Goal: Obtain resource: Download file/media

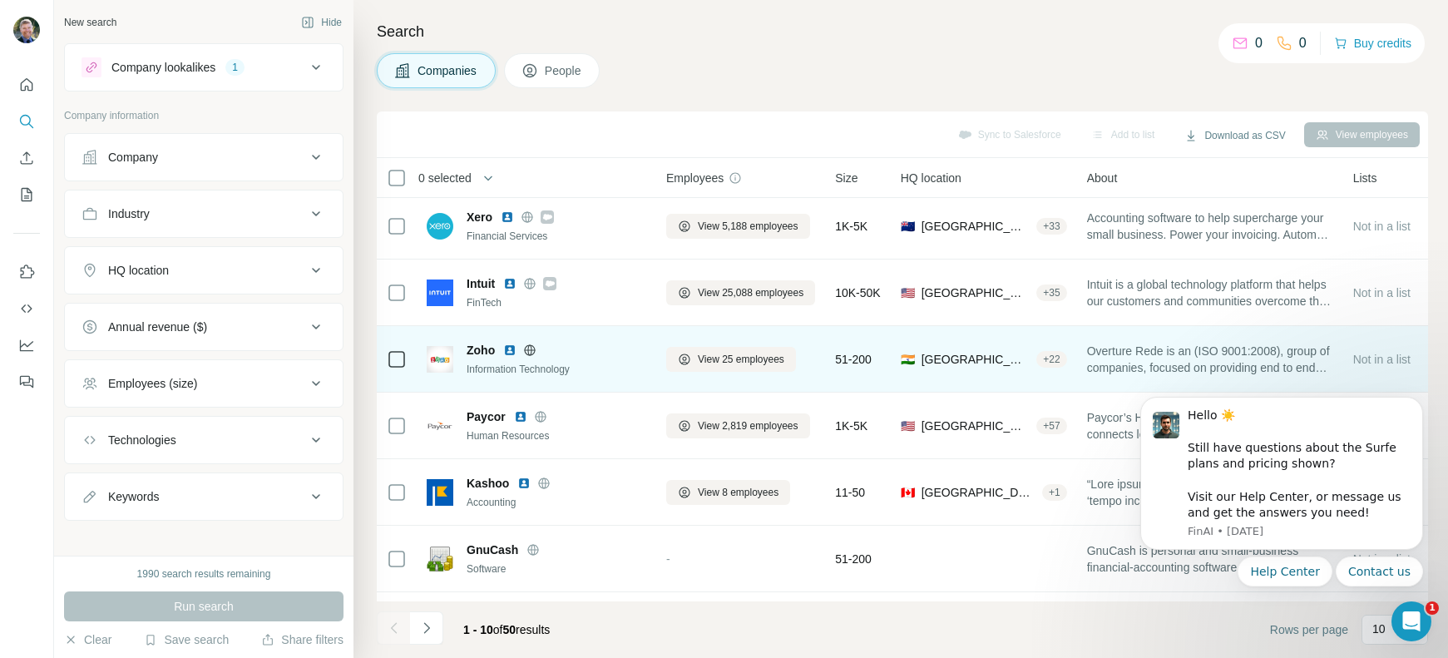
scroll to position [73, 0]
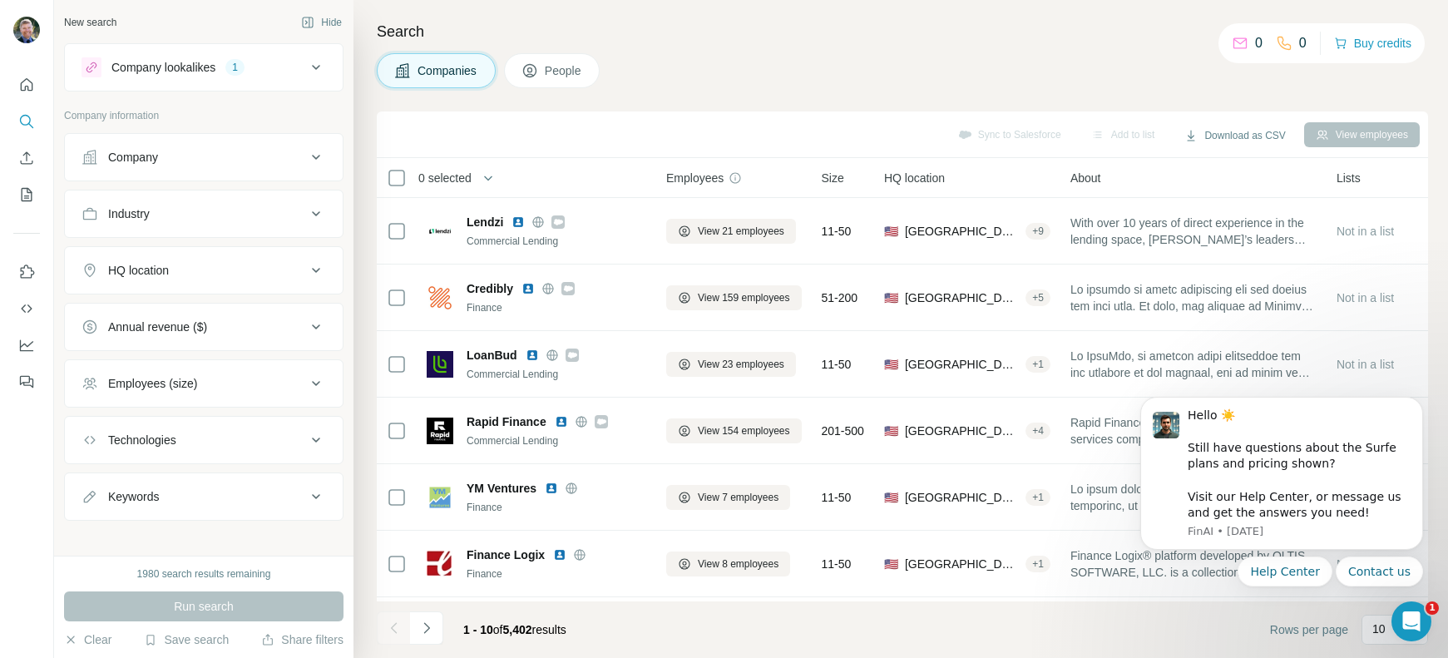
click at [844, 182] on span "Size" at bounding box center [832, 178] width 22 height 17
click at [1231, 131] on button "Download as CSV" at bounding box center [1234, 135] width 124 height 25
click at [1235, 201] on div "Only current page (10) All viewed companies (10)" at bounding box center [1245, 185] width 164 height 68
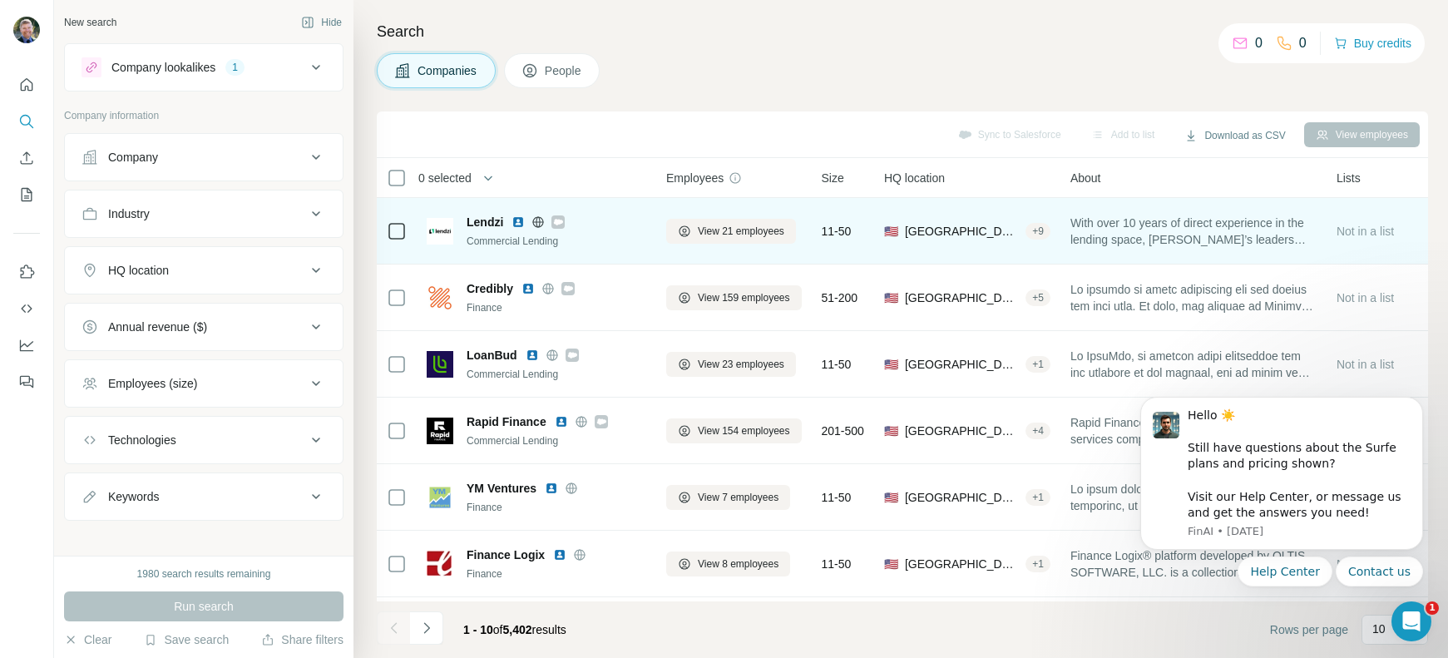
scroll to position [262, 0]
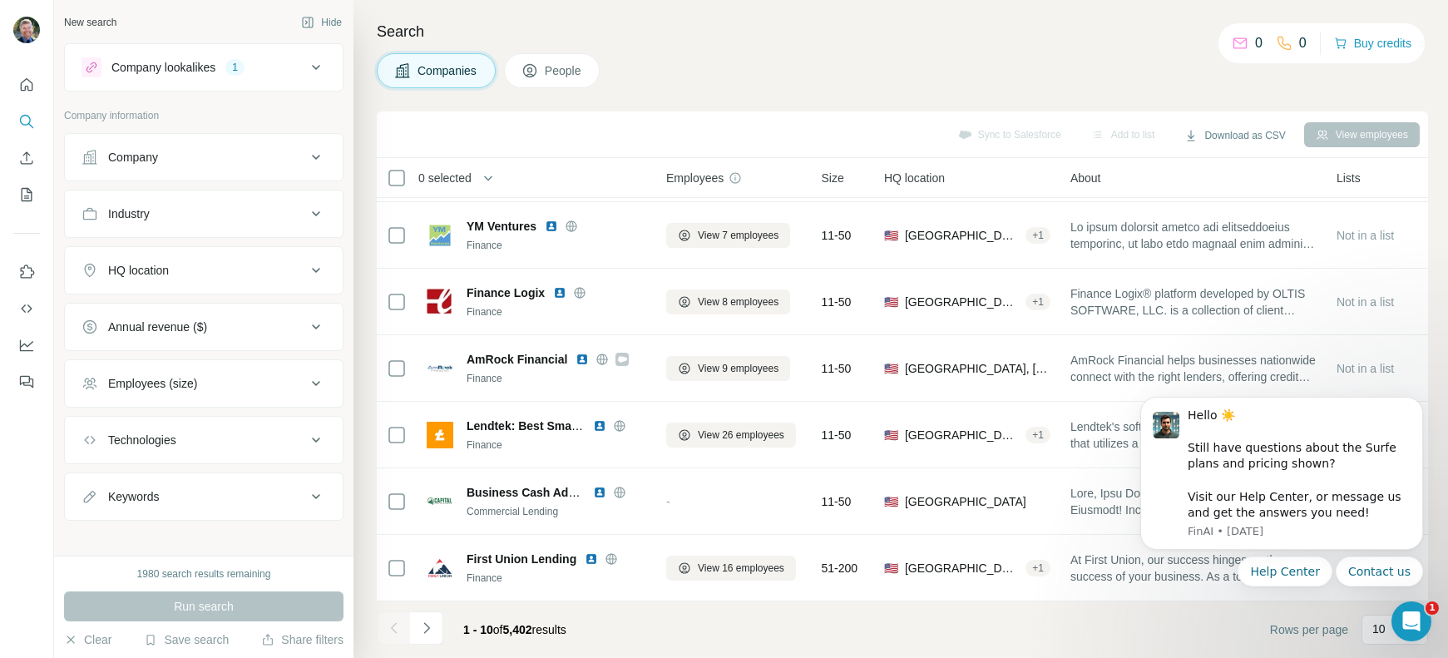
drag, startPoint x: 876, startPoint y: 51, endPoint x: 802, endPoint y: 35, distance: 75.7
click at [876, 51] on div "Search Companies People Sync to Salesforce Add to list Download as CSV View emp…" at bounding box center [900, 329] width 1094 height 658
